Goal: Task Accomplishment & Management: Complete application form

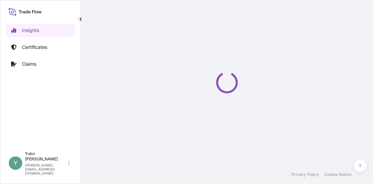
select select "2025"
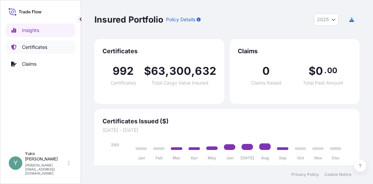
click at [39, 46] on p "Certificates" at bounding box center [34, 47] width 25 height 7
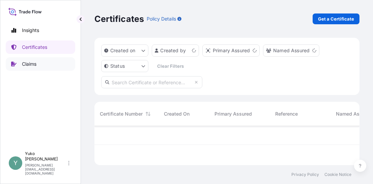
scroll to position [38, 260]
click at [331, 20] on p "Get a Certificate" at bounding box center [336, 19] width 36 height 7
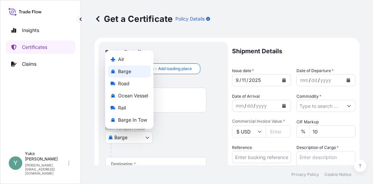
click at [144, 139] on body "Insights Certificates Claims Y [PERSON_NAME] [EMAIL_ADDRESS][DOMAIN_NAME] Get a…" at bounding box center [186, 92] width 373 height 184
click at [136, 97] on span "Ocean Vessel" at bounding box center [133, 95] width 30 height 7
select select "Ocean Vessel"
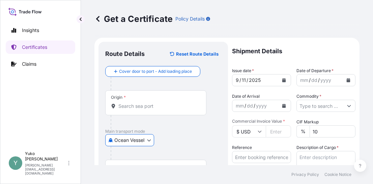
click at [141, 99] on div "Origin *" at bounding box center [155, 102] width 101 height 25
click at [141, 103] on input "Origin *" at bounding box center [158, 106] width 80 height 7
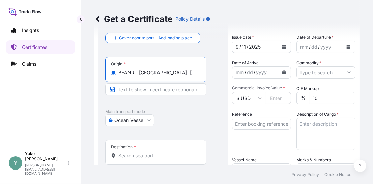
scroll to position [101, 0]
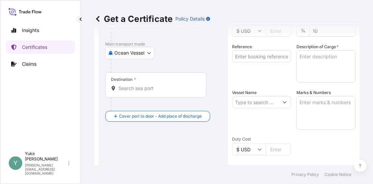
type input "BEANR - [GEOGRAPHIC_DATA], [GEOGRAPHIC_DATA]"
click at [132, 84] on div "Destination *" at bounding box center [155, 85] width 101 height 25
click at [132, 85] on input "Destination *" at bounding box center [158, 88] width 80 height 7
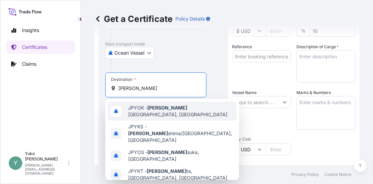
click at [146, 110] on span "JPYOK - [PERSON_NAME], [GEOGRAPHIC_DATA]" at bounding box center [181, 112] width 106 height 14
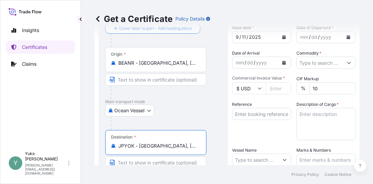
scroll to position [33, 0]
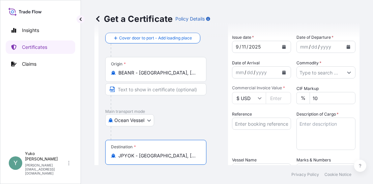
type input "JPYOK - [GEOGRAPHIC_DATA], [GEOGRAPHIC_DATA]"
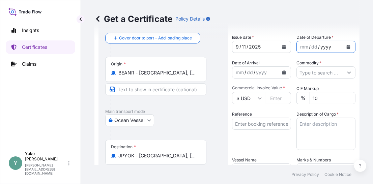
click at [323, 47] on div "yyyy" at bounding box center [326, 47] width 12 height 8
click at [347, 47] on icon "Calendar" at bounding box center [349, 47] width 4 height 4
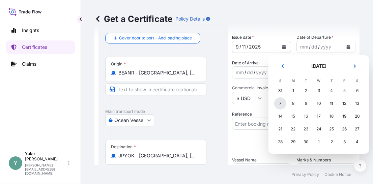
click at [280, 104] on div "7" at bounding box center [280, 104] width 12 height 12
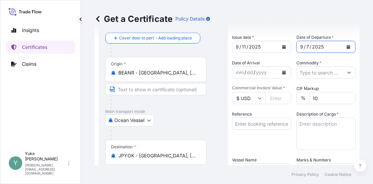
click at [334, 73] on input "Commodity *" at bounding box center [320, 73] width 46 height 12
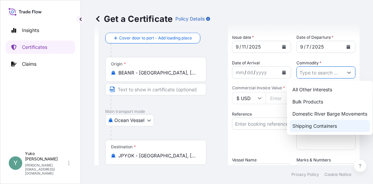
click at [325, 124] on div "Shipping Containers" at bounding box center [330, 126] width 80 height 12
type input "Shipping Containers"
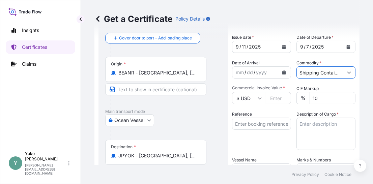
click at [262, 98] on icon at bounding box center [260, 98] width 4 height 4
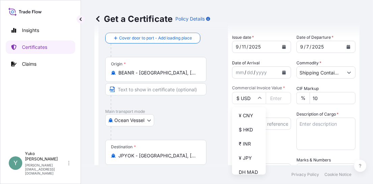
scroll to position [108, 0]
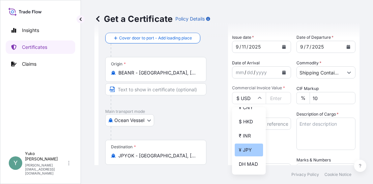
click at [250, 157] on div "¥ JPY" at bounding box center [249, 150] width 28 height 13
type input "¥ JPY"
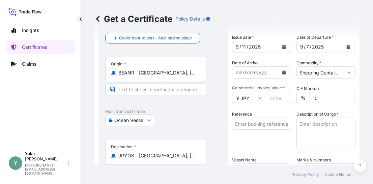
click at [275, 96] on input "Commercial Invoice Value *" at bounding box center [278, 98] width 25 height 12
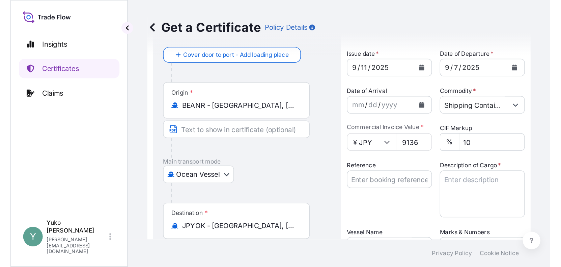
scroll to position [0, 0]
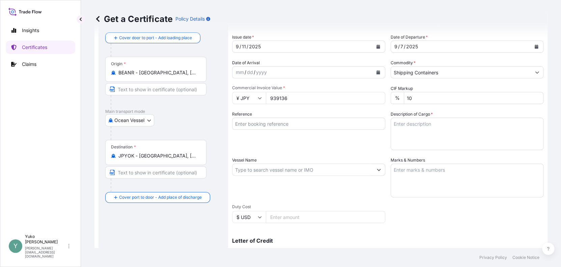
type input "939136"
click at [335, 129] on input "Reference" at bounding box center [308, 123] width 153 height 12
click at [249, 124] on input "Reference" at bounding box center [308, 123] width 153 height 12
paste input "ANR/YOK/09614"
type input "ANR/YOK/09614"
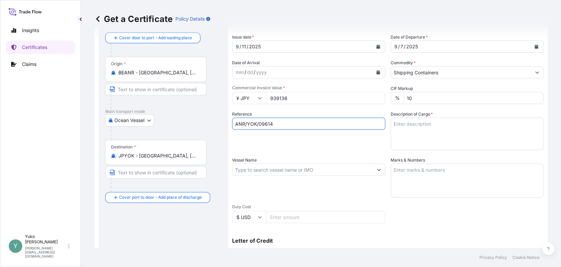
click at [373, 125] on textarea "Description of Cargo *" at bounding box center [467, 133] width 153 height 32
click at [373, 129] on textarea "Description of Cargo *" at bounding box center [467, 133] width 153 height 32
paste textarea "SILSENSE™ BIO 5 EMOLLIENT, PAIL"
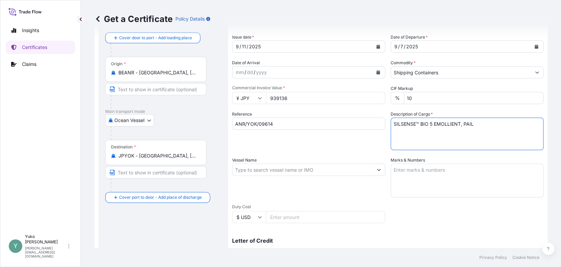
type textarea "SILSENSE™ BIO 5 EMOLLIENT, PAIL"
click at [373, 170] on textarea "Marks & Numbers" at bounding box center [467, 180] width 153 height 34
paste textarea "502507000867"
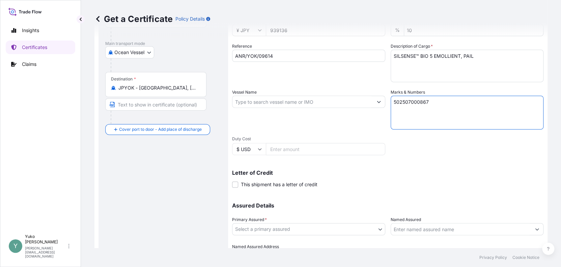
scroll to position [135, 0]
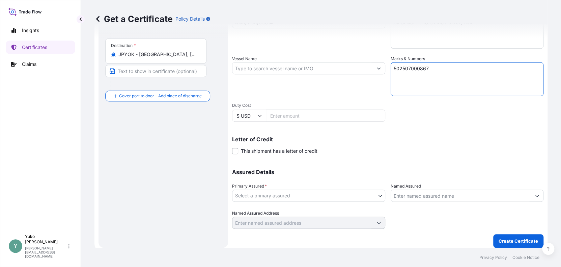
type textarea "502507000867"
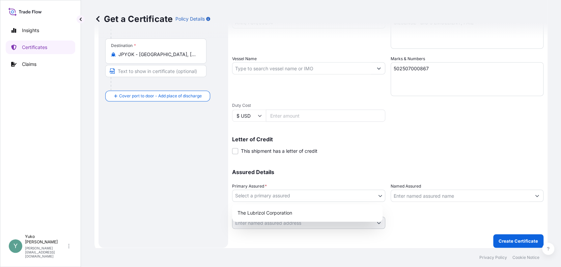
click at [372, 184] on body "Insights Certificates Claims Y Yuko Watanabe yuko.watanabe@lubrizol.com Get a C…" at bounding box center [280, 133] width 561 height 267
click at [337, 184] on div "The Lubrizol Corporation" at bounding box center [307, 213] width 145 height 12
select select "31566"
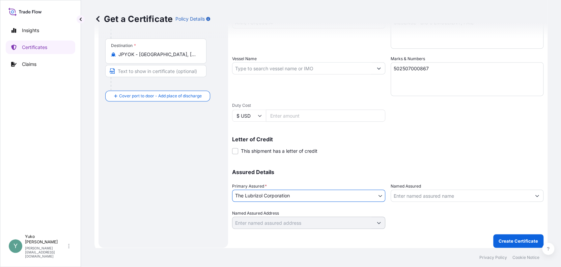
click at [373, 184] on input "Named Assured" at bounding box center [461, 195] width 140 height 12
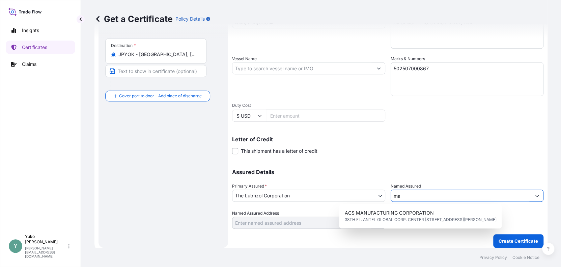
click at [373, 184] on input "ma" at bounding box center [461, 195] width 140 height 12
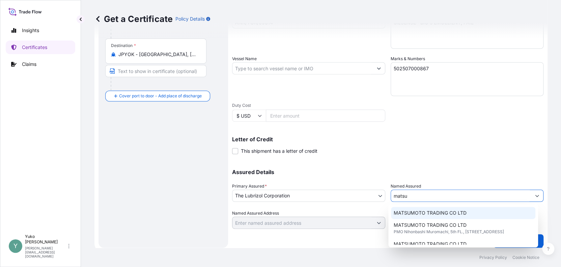
click at [373, 184] on span "MATSUMOTO TRADING CO LTD" at bounding box center [430, 212] width 73 height 7
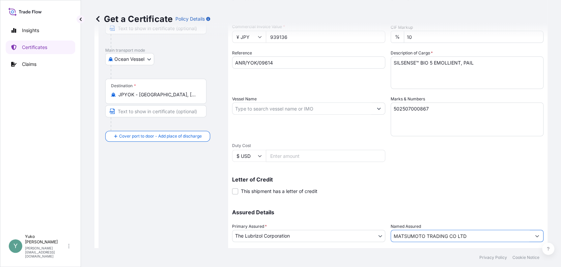
scroll to position [138, 0]
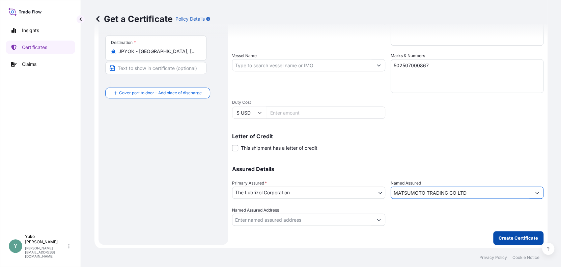
type input "MATSUMOTO TRADING CO LTD"
click at [373, 184] on p "Create Certificate" at bounding box center [518, 237] width 39 height 7
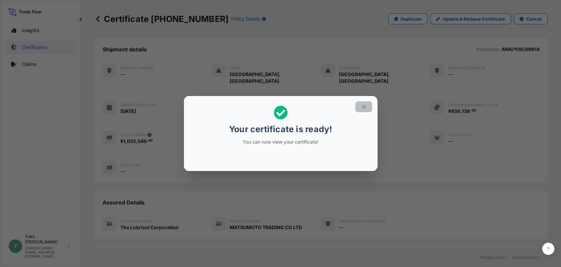
click at [363, 107] on icon "button" at bounding box center [364, 107] width 4 height 4
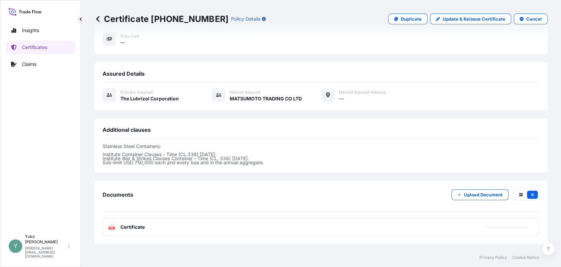
scroll to position [159, 0]
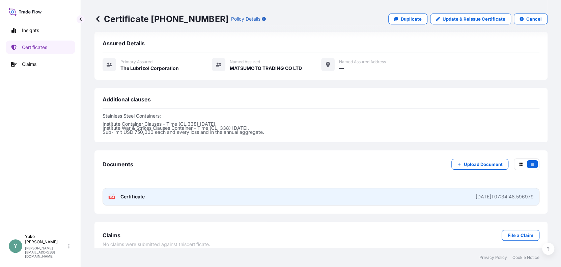
click at [140, 184] on span "Certificate" at bounding box center [133, 196] width 24 height 7
